Goal: Task Accomplishment & Management: Manage account settings

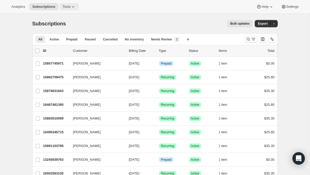
click at [73, 5] on icon at bounding box center [73, 6] width 5 height 5
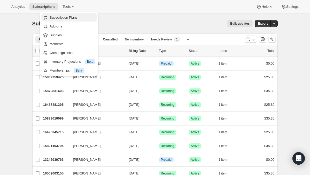
click at [69, 18] on span "Subscription Plans" at bounding box center [64, 18] width 28 height 4
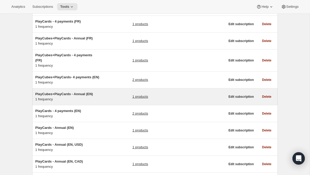
scroll to position [165, 0]
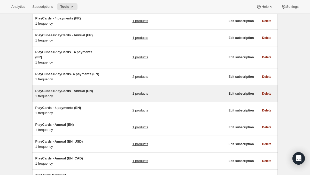
click at [104, 99] on div "PlayCubes+PlayCards - Annual (EN) 1 frequency 1 products" at bounding box center [130, 93] width 190 height 10
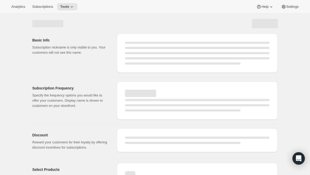
select select "WEEK"
select select "MONTH"
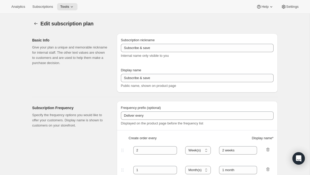
type input "PlayCubes+PlayCards - Annual (EN)"
type input "Annual (1 Payment for the Year - SAVE 25%)"
select select "ENABLED"
select select "MONTH"
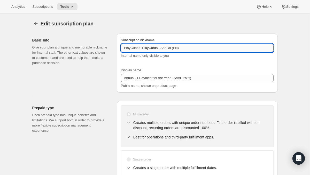
click at [168, 48] on input "PlayCubes+PlayCards - Annual (EN)" at bounding box center [197, 48] width 153 height 8
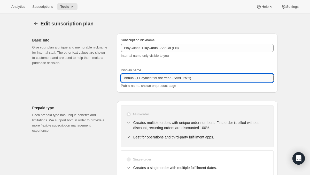
click at [155, 77] on input "Annual (1 Payment for the Year - SAVE 25%)" at bounding box center [197, 78] width 153 height 8
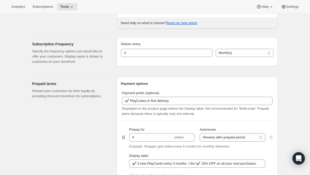
click at [102, 76] on div "Prepaid terms Reward your customers for their loyalty by providing discount inc…" at bounding box center [153, 142] width 250 height 139
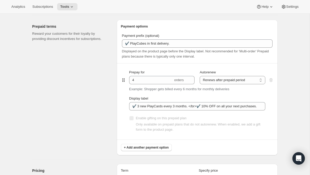
scroll to position [247, 0]
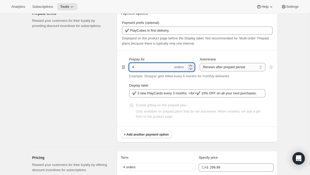
click at [144, 69] on input "4" at bounding box center [151, 67] width 44 height 8
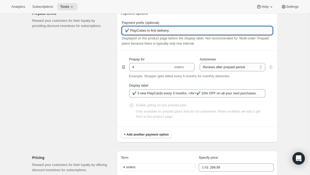
click at [154, 32] on input "✔️ PlayCubes in first delivery." at bounding box center [197, 30] width 151 height 8
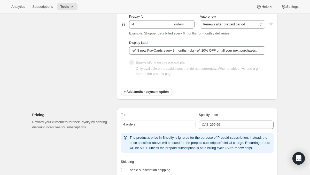
scroll to position [293, 0]
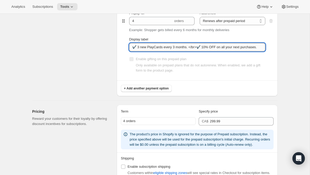
click at [153, 49] on input "✔️ 3 new PlayCards every 3 months. </br>✔️ 10% OFF on all your next purchases." at bounding box center [197, 47] width 136 height 8
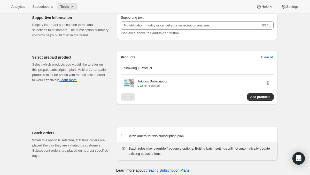
scroll to position [489, 0]
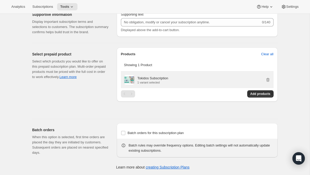
click at [165, 80] on p "Tokidos Subscription" at bounding box center [153, 78] width 31 height 5
click at [200, 85] on div "Tokidos Subscription 1 variant selected" at bounding box center [204, 79] width 133 height 10
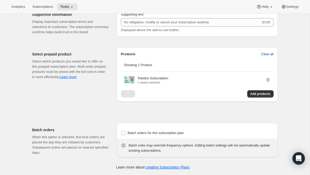
click at [261, 55] on span "Clear all" at bounding box center [267, 53] width 12 height 5
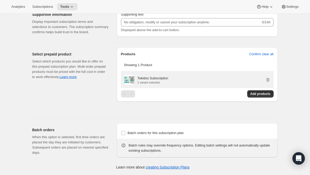
click at [178, 77] on div "Tokidos Subscription 1 variant selected" at bounding box center [204, 80] width 133 height 8
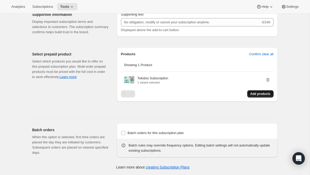
click at [251, 92] on span "Add products" at bounding box center [261, 94] width 20 height 4
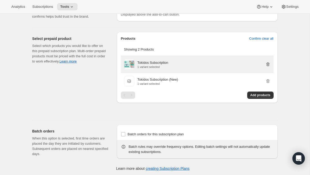
click at [269, 67] on icon "button" at bounding box center [268, 64] width 5 height 5
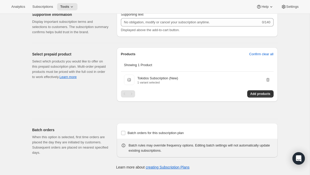
scroll to position [484, 0]
click at [251, 96] on span "Add products" at bounding box center [261, 94] width 20 height 4
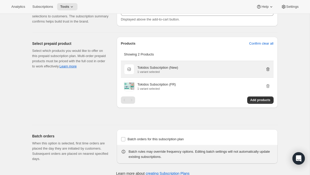
click at [268, 72] on icon "button" at bounding box center [268, 68] width 5 height 5
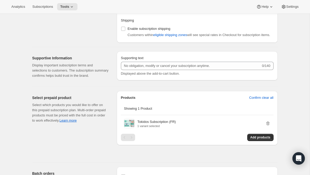
scroll to position [489, 0]
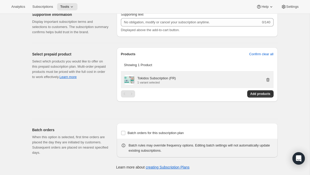
click at [268, 78] on icon "button" at bounding box center [267, 80] width 3 height 4
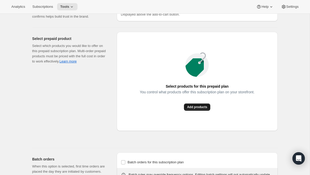
click at [200, 109] on span "Add products" at bounding box center [197, 107] width 20 height 4
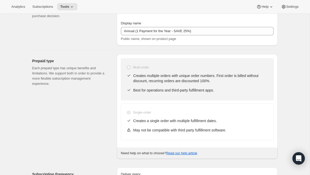
scroll to position [0, 0]
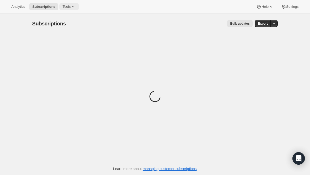
click at [76, 7] on icon at bounding box center [73, 6] width 5 height 5
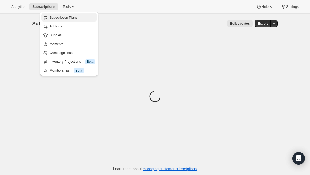
click at [68, 19] on span "Subscription Plans" at bounding box center [73, 17] width 46 height 5
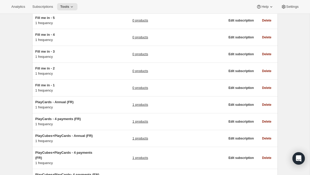
scroll to position [88, 0]
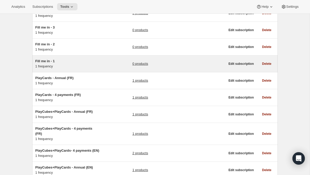
click at [100, 61] on h5 "Fill me in - 1" at bounding box center [67, 60] width 65 height 5
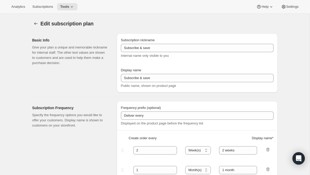
type input "Fill me in - 1"
type input "Subscribe & Save"
select select "ENABLED"
select select "MONTH"
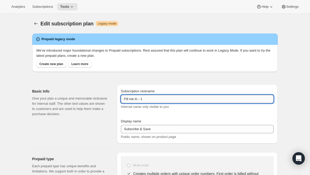
click at [150, 101] on input "Fill me in - 1" at bounding box center [197, 99] width 153 height 8
paste input "PlayCubes+PlayCards - Annual (EN)"
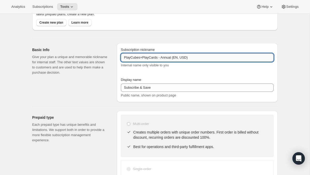
scroll to position [42, 0]
type input "PlayCubes+PlayCards - Annual (EN, USD)"
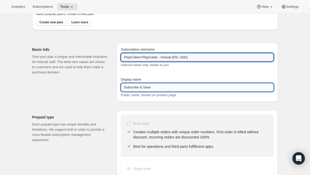
click at [150, 87] on input "Subscribe & Save" at bounding box center [197, 87] width 153 height 8
paste input "Annual (1 Payment for the Year - SAVE 25%)"
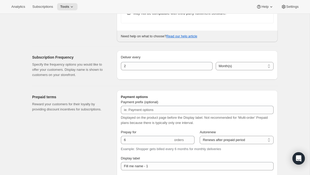
scroll to position [217, 0]
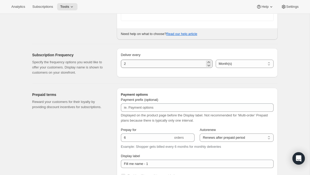
type input "Annual (1 Payment for the Year - SAVE 25%)"
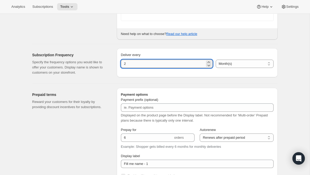
click at [150, 62] on input "2" at bounding box center [163, 63] width 84 height 8
type input "1"
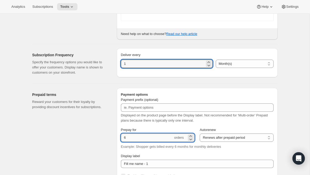
click at [140, 137] on input "6" at bounding box center [147, 137] width 52 height 8
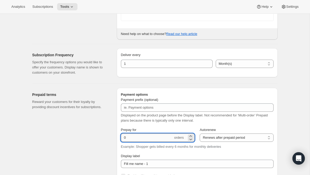
paste input "4"
type input "4"
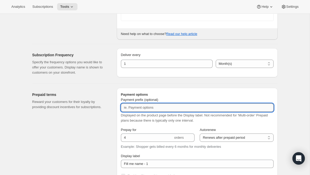
click at [170, 105] on input "Payment prefix (optional)" at bounding box center [197, 107] width 153 height 8
paste input "✔️ PlayCubes in first delivery."
type input "✔️ PlayCubes in first delivery."
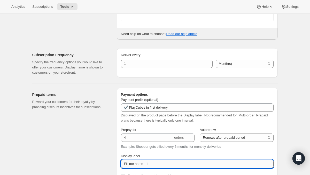
click at [138, 165] on input "Fill me name - 1" at bounding box center [197, 163] width 153 height 8
paste input "✔️ 3 new PlayCards every 3 months. </br>✔️ 10% OFF on all your next purchases."
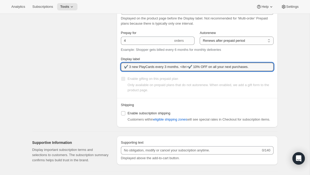
scroll to position [315, 0]
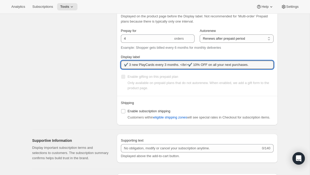
type input "✔️ 3 new PlayCards every 3 months. </br>✔️ 10% OFF on all your next purchases."
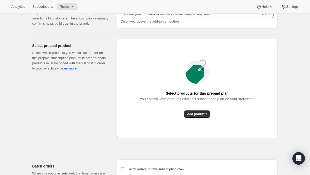
scroll to position [477, 0]
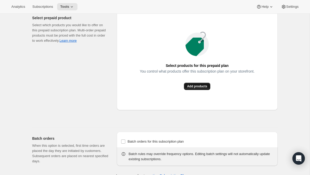
click at [197, 88] on span "Add products" at bounding box center [197, 86] width 20 height 4
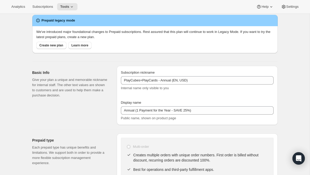
scroll to position [0, 0]
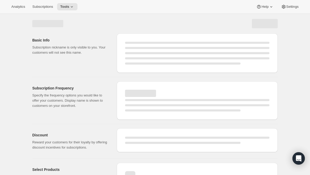
select select "MONTH"
select select "ENABLED"
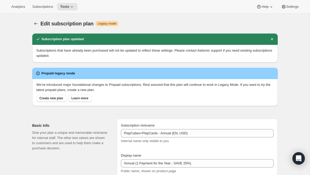
type input "PlayCubes+PlayCards - Annual (EN, USD)"
type input "Annual (1 Payment for the Year - SAVE 25%)"
type input "1"
type input "✔️ PlayCubes in first delivery."
type input "4"
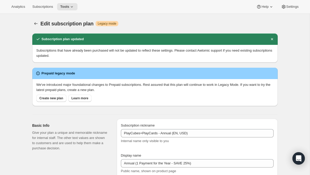
type input "✔️ 3 new PlayCards every 3 months. </br>✔️ 10% OFF on all your next purchases."
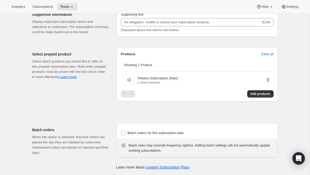
scroll to position [486, 0]
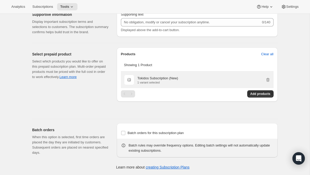
click at [184, 79] on div "Tokidos Subscription (New) 1 variant selected" at bounding box center [204, 80] width 133 height 8
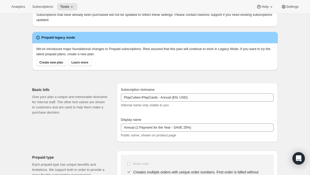
scroll to position [51, 0]
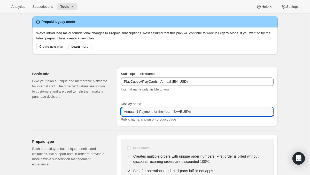
click at [135, 113] on input "Annual (1 Payment for the Year - SAVE 25%)" at bounding box center [197, 111] width 153 height 8
type input "Annual in USD (1 Payment for the Year - SAVE 25%)"
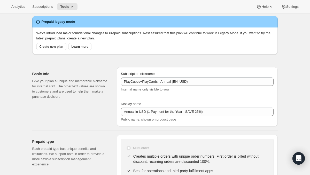
select select "MONTH"
select select "ENABLED"
type input "Annual in USD (1 Payment for the Year - SAVE 25%)"
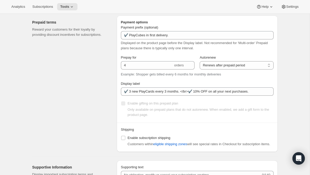
scroll to position [324, 0]
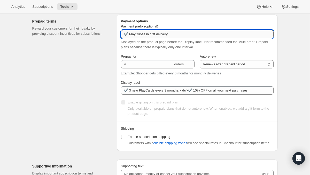
click at [139, 33] on input "✔️ PlayCubes in first delivery." at bounding box center [197, 34] width 153 height 8
